Goal: Transaction & Acquisition: Purchase product/service

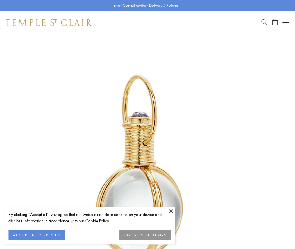
scroll to position [146, 0]
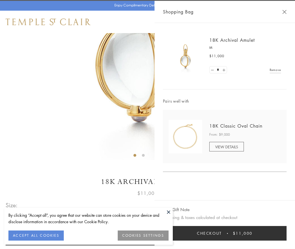
click at [224, 233] on button "Checkout $11,000" at bounding box center [224, 233] width 123 height 15
